Goal: Information Seeking & Learning: Understand process/instructions

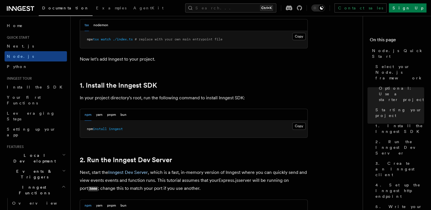
scroll to position [313, 0]
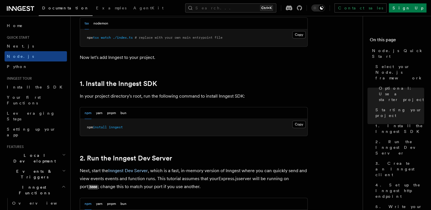
click at [301, 129] on pre "npm install inngest" at bounding box center [193, 127] width 227 height 17
click at [299, 124] on button "Copy Copied" at bounding box center [298, 124] width 13 height 7
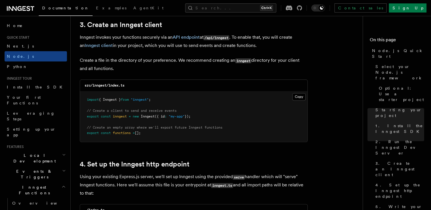
scroll to position [740, 0]
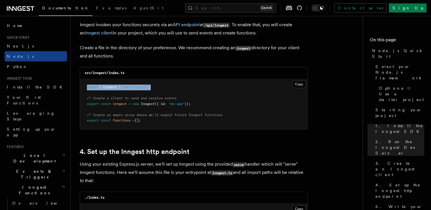
drag, startPoint x: 161, startPoint y: 89, endPoint x: 85, endPoint y: 85, distance: 77.0
click at [85, 85] on pre "import { Inngest } from "inngest" ; // Create a client to send and receive even…" at bounding box center [193, 104] width 227 height 50
copy span "import { Inngest } from "inngest" ;"
drag, startPoint x: 204, startPoint y: 102, endPoint x: 83, endPoint y: 103, distance: 121.2
click at [83, 103] on pre "import { Inngest } from "inngest" ; // Create a client to send and receive even…" at bounding box center [193, 104] width 227 height 50
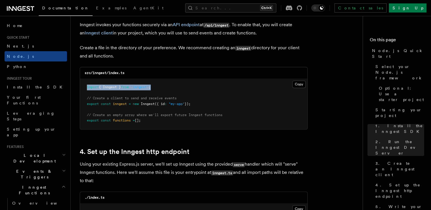
copy span "export const inngest = new Inngest ({ id : "my-app" });"
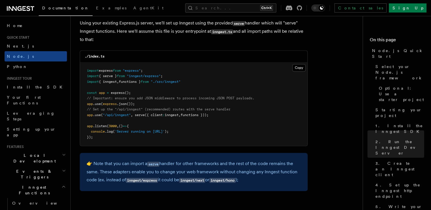
scroll to position [882, 0]
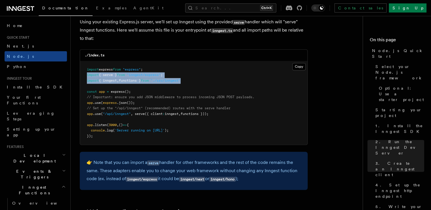
drag, startPoint x: 192, startPoint y: 81, endPoint x: 85, endPoint y: 77, distance: 107.4
click at [85, 77] on pre "import express from "express" ; import { serve } from "inngest/express" ; impor…" at bounding box center [193, 103] width 227 height 84
copy code "import { serve } from "inngest/express" ; import { inngest , functions } from "…"
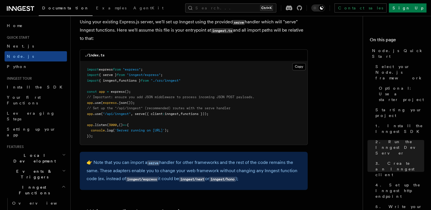
click at [156, 73] on pre "import express from "express" ; import { serve } from "inngest/express" ; impor…" at bounding box center [193, 103] width 227 height 84
